Goal: Task Accomplishment & Management: Use online tool/utility

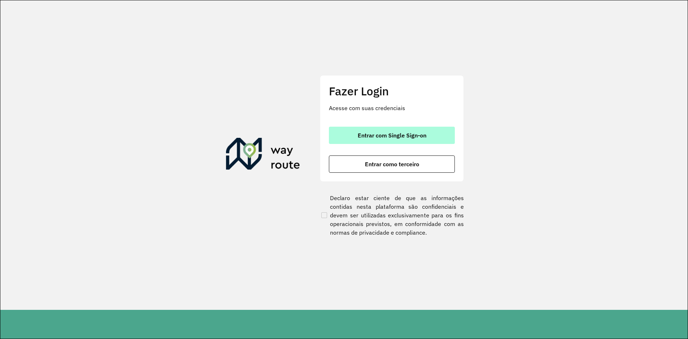
click at [407, 140] on button "Entrar com Single Sign-on" at bounding box center [392, 135] width 126 height 17
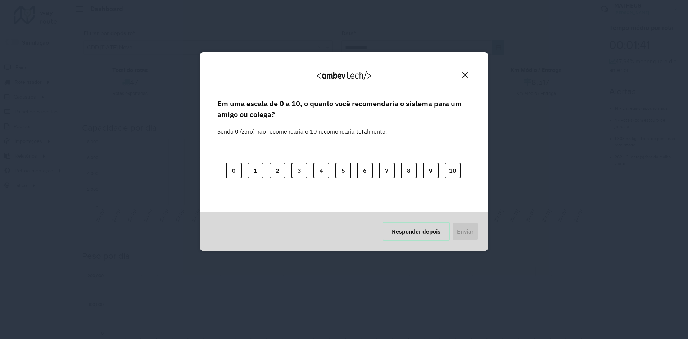
click at [396, 233] on button "Responder depois" at bounding box center [416, 231] width 67 height 19
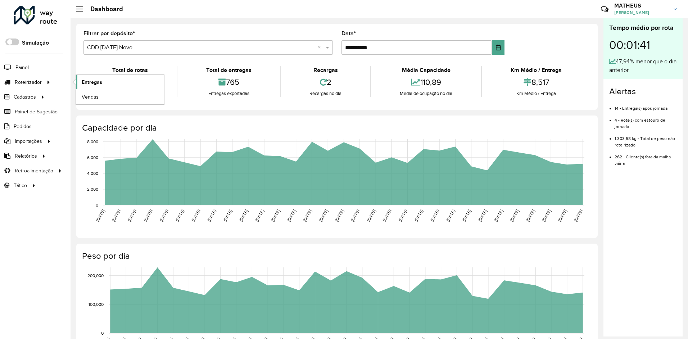
click at [153, 81] on link "Entregas" at bounding box center [120, 82] width 88 height 14
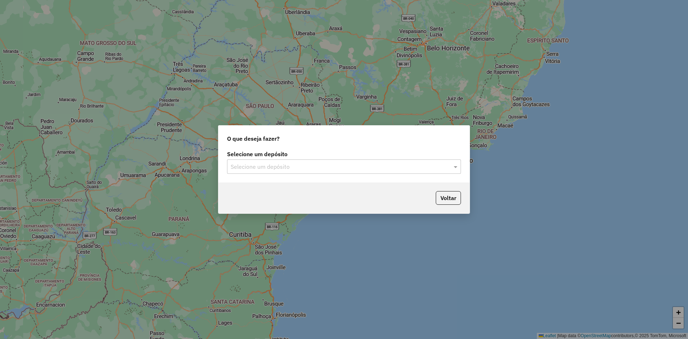
click at [341, 168] on input "text" at bounding box center [337, 167] width 212 height 9
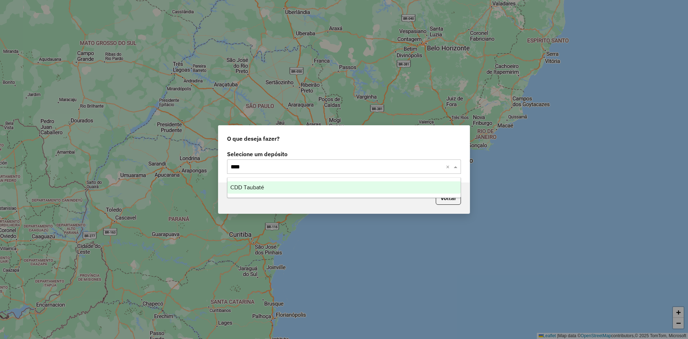
type input "*****"
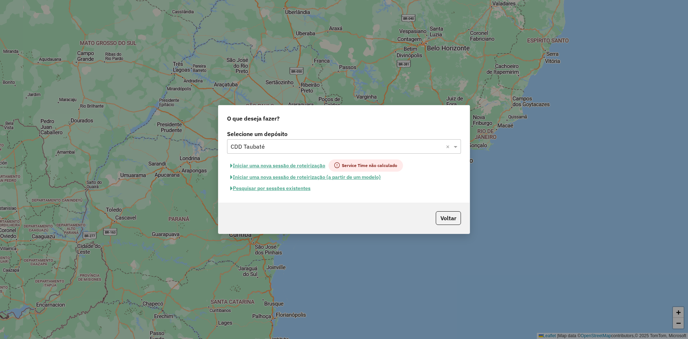
click at [287, 165] on button "Iniciar uma nova sessão de roteirização" at bounding box center [278, 165] width 102 height 12
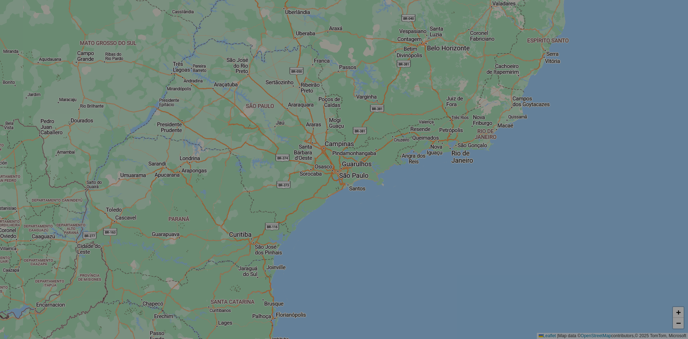
select select "*"
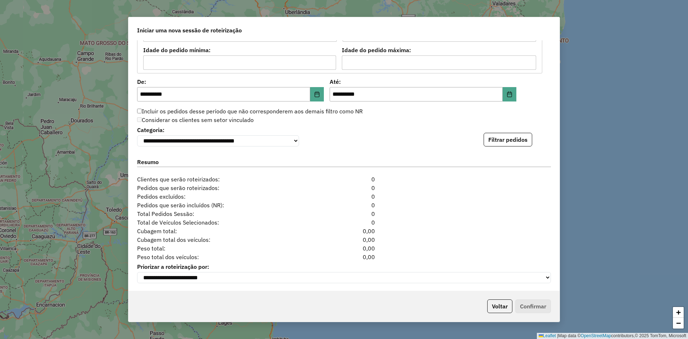
scroll to position [687, 0]
click at [501, 141] on button "Filtrar pedidos" at bounding box center [508, 139] width 49 height 14
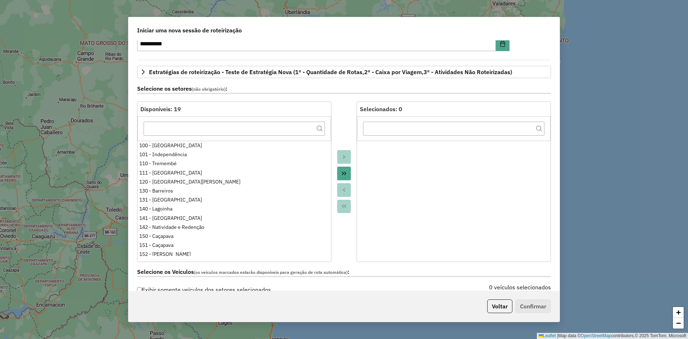
scroll to position [39, 0]
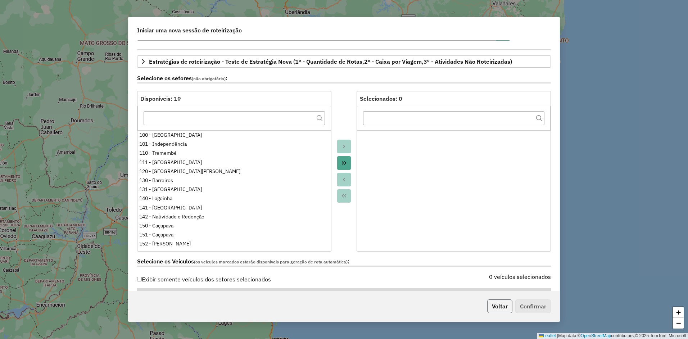
click at [493, 313] on button "Voltar" at bounding box center [499, 306] width 25 height 14
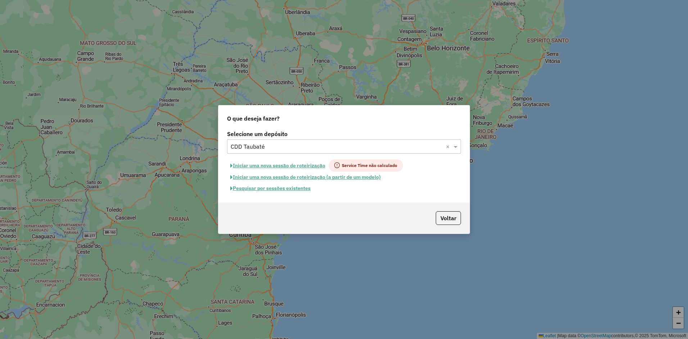
click at [272, 192] on button "Pesquisar por sessões existentes" at bounding box center [270, 188] width 87 height 11
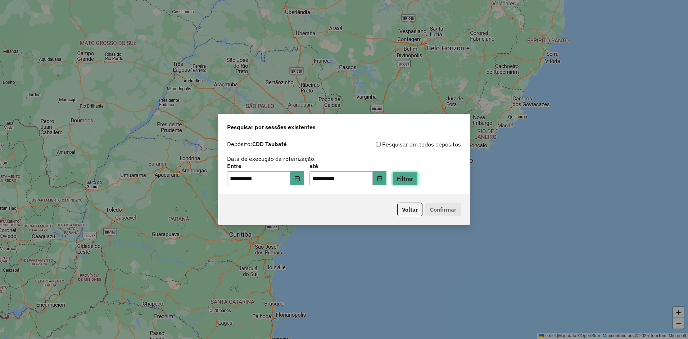
drag, startPoint x: 423, startPoint y: 179, endPoint x: 379, endPoint y: 180, distance: 43.2
click at [418, 179] on button "Filtrar" at bounding box center [405, 179] width 26 height 14
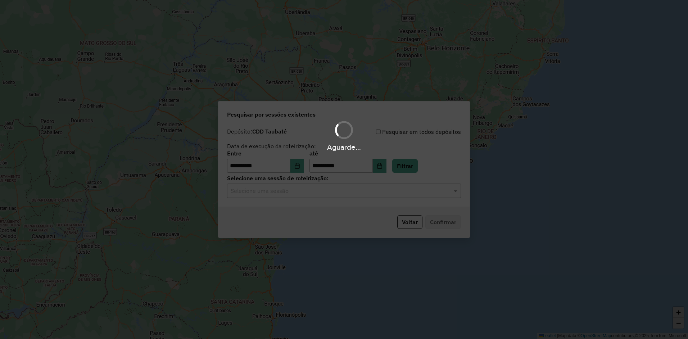
click at [292, 191] on input "text" at bounding box center [337, 191] width 212 height 9
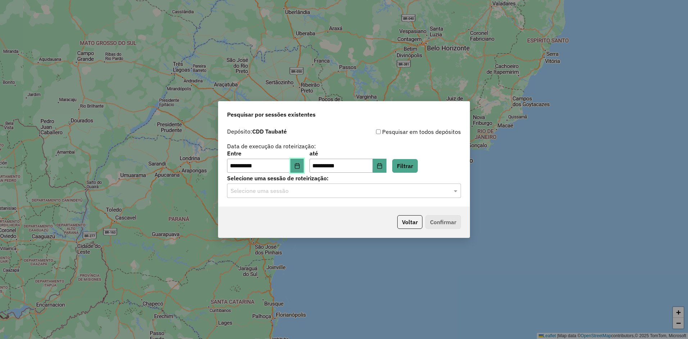
click at [299, 168] on icon "Choose Date" at bounding box center [297, 166] width 5 height 6
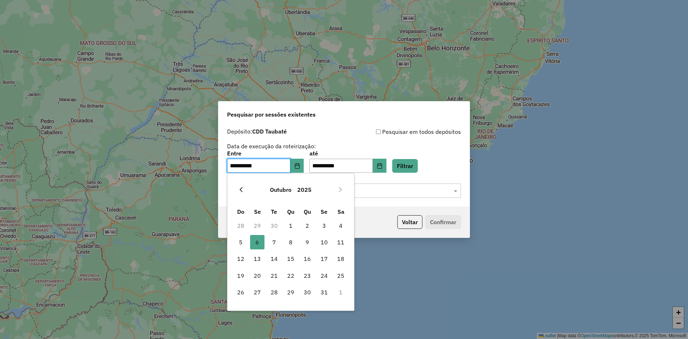
click at [244, 191] on button "Previous Month" at bounding box center [241, 190] width 12 height 12
click at [305, 225] on span "4" at bounding box center [307, 225] width 14 height 14
type input "**********"
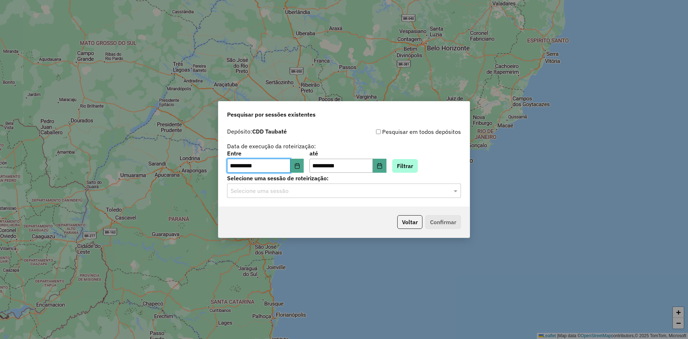
drag, startPoint x: 405, startPoint y: 175, endPoint x: 419, endPoint y: 164, distance: 17.9
click at [406, 174] on label "Selecione uma sessão de roteirização:" at bounding box center [344, 178] width 234 height 9
click at [418, 163] on button "Filtrar" at bounding box center [405, 166] width 26 height 14
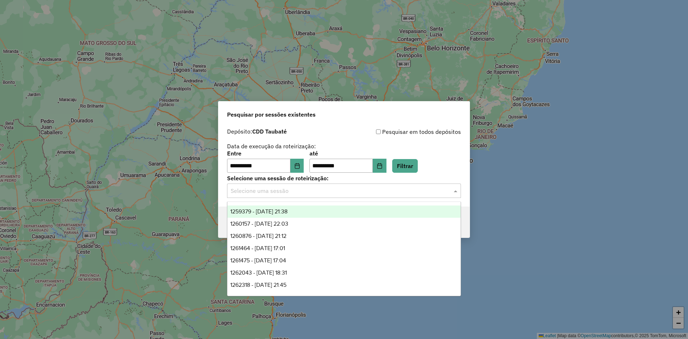
click at [360, 198] on div "Selecione uma sessão" at bounding box center [344, 191] width 234 height 14
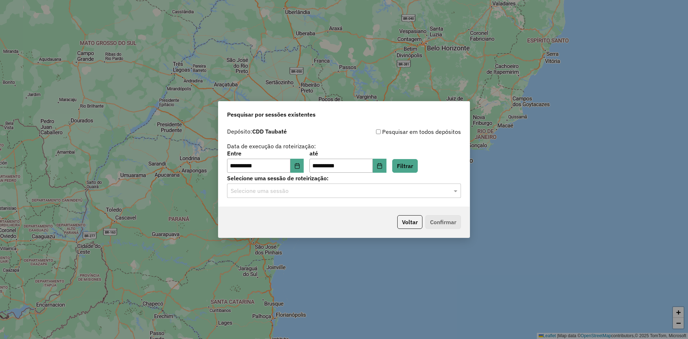
click at [206, 78] on div "**********" at bounding box center [344, 169] width 688 height 339
click at [407, 217] on button "Voltar" at bounding box center [409, 222] width 25 height 14
